Goal: Task Accomplishment & Management: Use online tool/utility

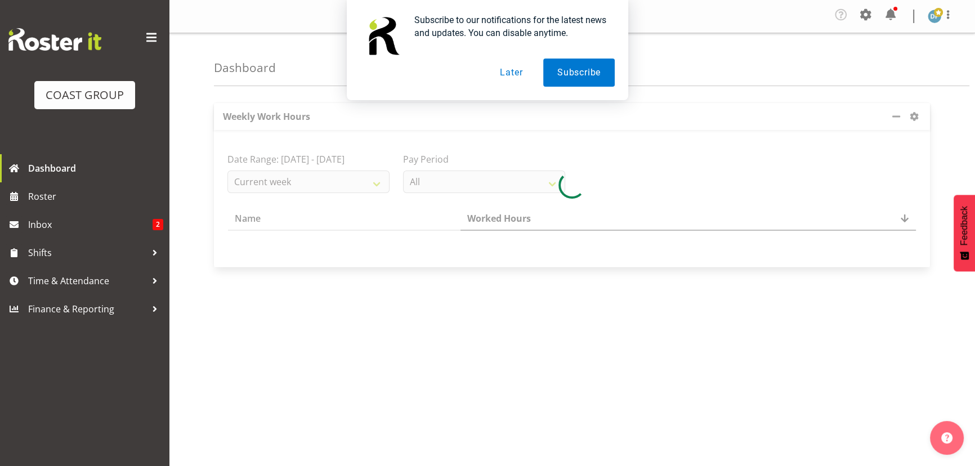
click at [514, 71] on button "Later" at bounding box center [511, 73] width 51 height 28
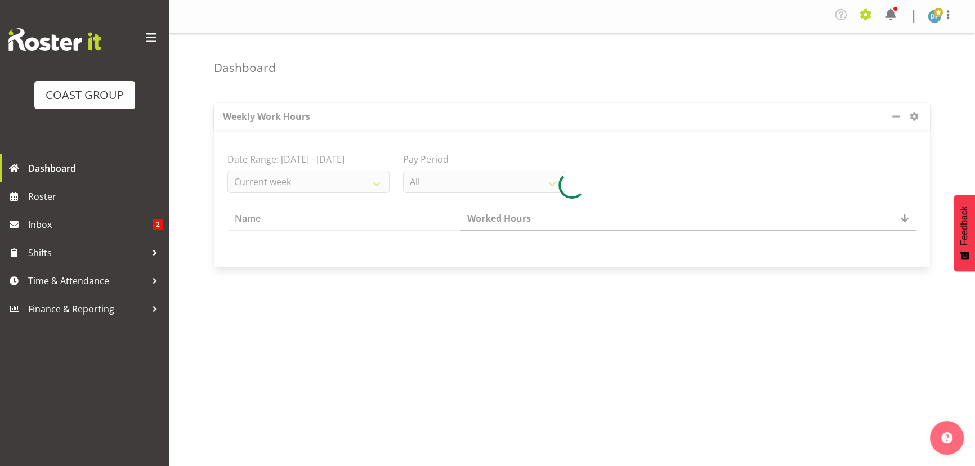
click at [862, 15] on span at bounding box center [866, 15] width 18 height 18
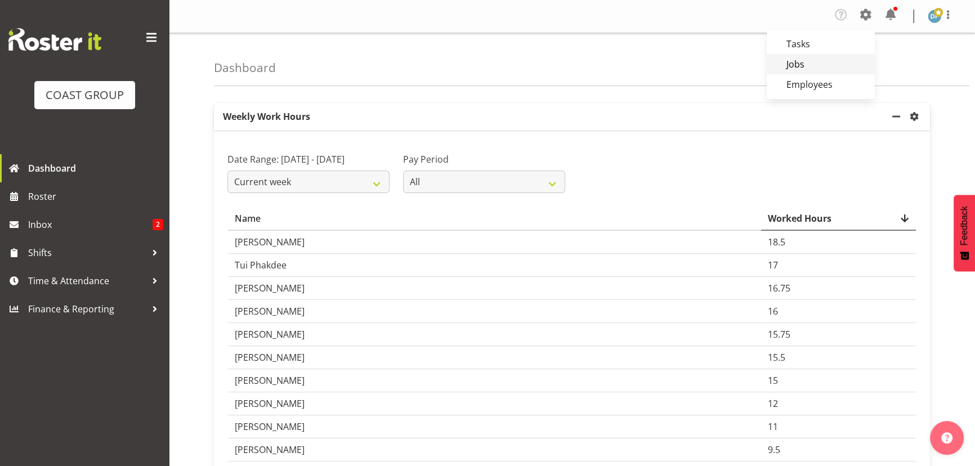
click at [801, 56] on link "Jobs" at bounding box center [821, 64] width 108 height 20
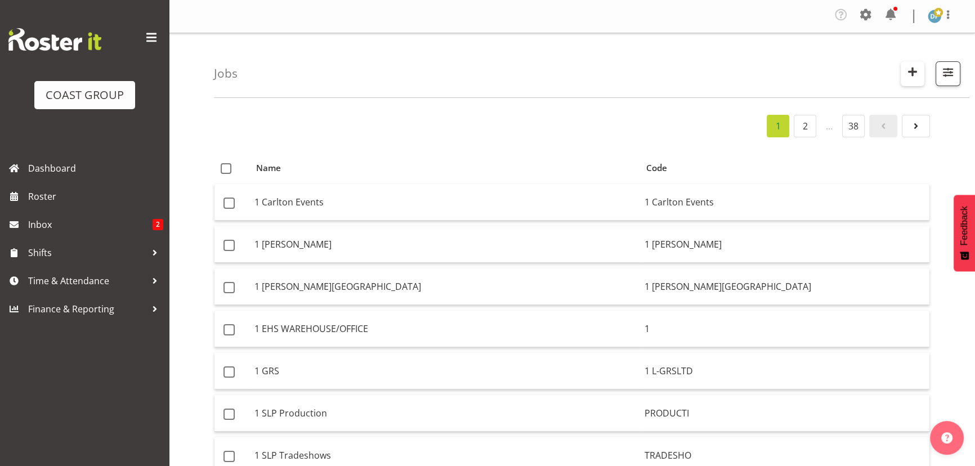
click at [912, 74] on span "button" at bounding box center [912, 71] width 15 height 15
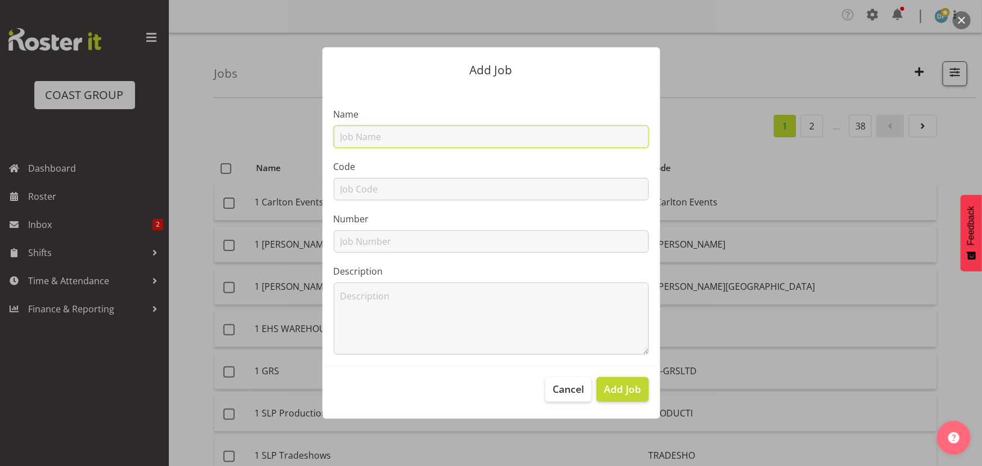
click at [389, 136] on input "text" at bounding box center [491, 137] width 315 height 23
type input "22511006 - Oracle @ HiNZ"
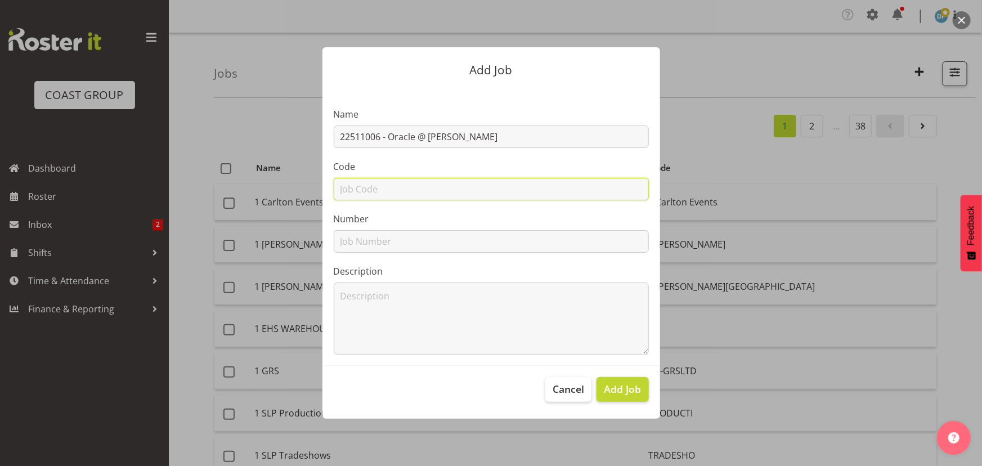
click at [358, 187] on input "text" at bounding box center [491, 189] width 315 height 23
type input "22511006"
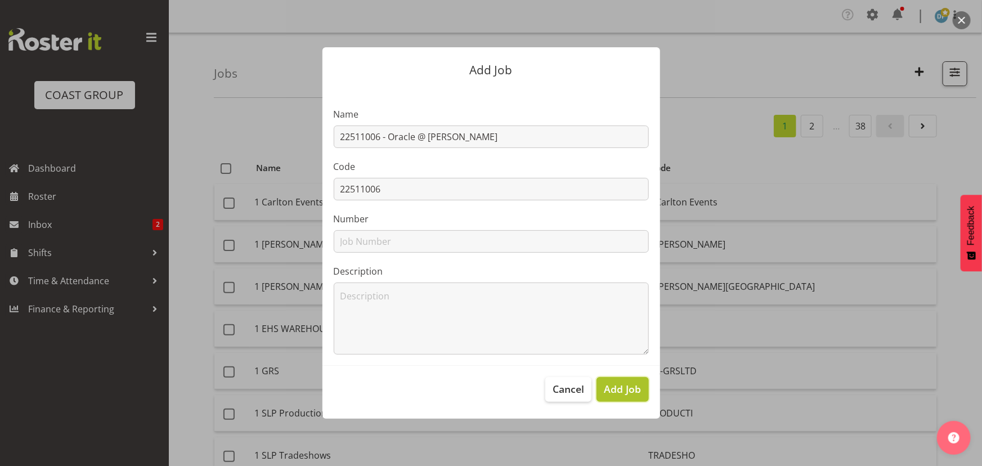
click at [619, 387] on span "Add Job" at bounding box center [622, 389] width 37 height 15
